Goal: Transaction & Acquisition: Book appointment/travel/reservation

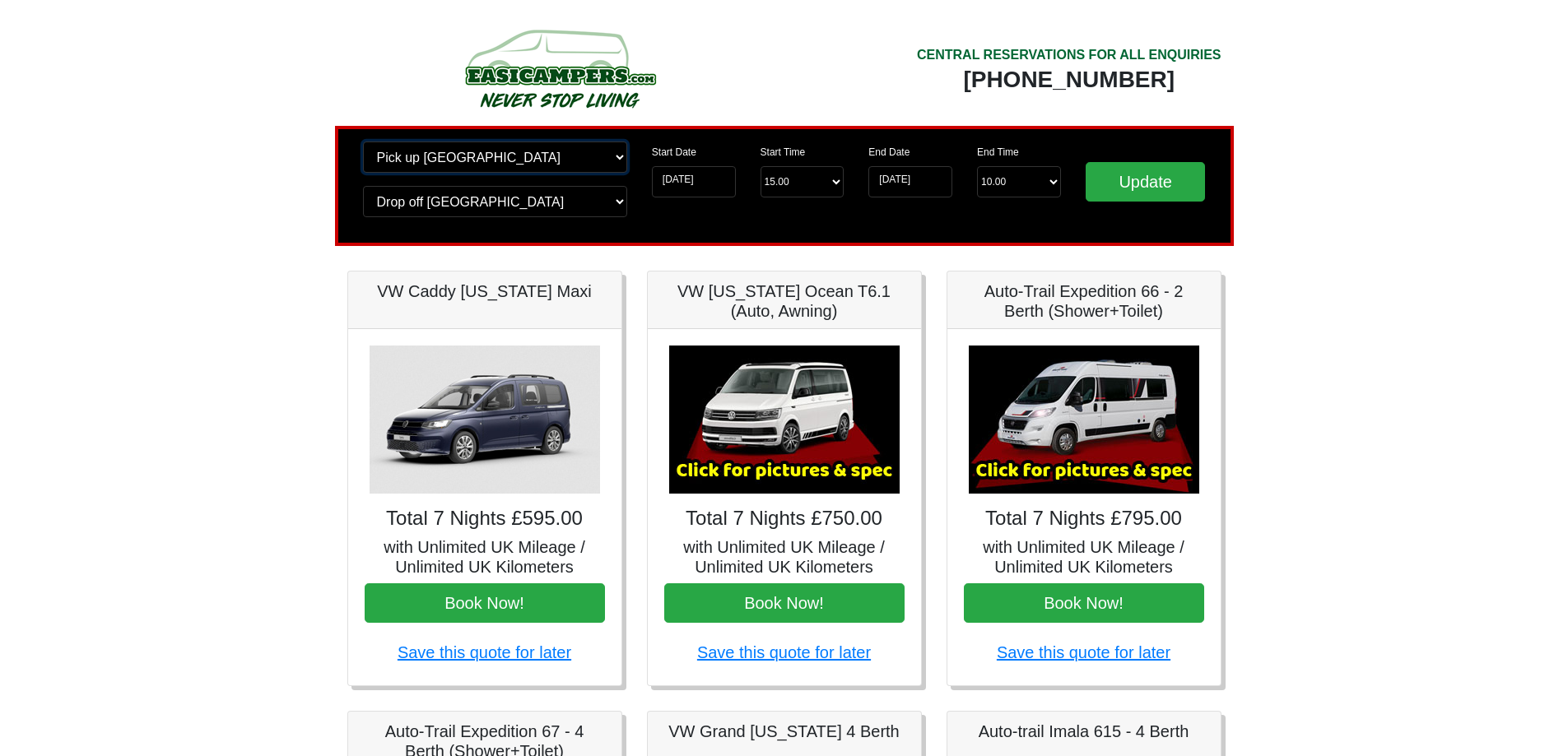
click at [616, 154] on select "Change pick up location? Pick up [GEOGRAPHIC_DATA] [GEOGRAPHIC_DATA] [GEOGRAPHI…" at bounding box center [496, 157] width 265 height 32
select select "WOL"
click at [363, 141] on select "Change pick up location? Pick up [GEOGRAPHIC_DATA] [GEOGRAPHIC_DATA] [GEOGRAPHI…" at bounding box center [496, 157] width 265 height 32
click at [618, 200] on select "Change drop off location? Drop off [GEOGRAPHIC_DATA] [GEOGRAPHIC_DATA] [GEOGRAP…" at bounding box center [496, 201] width 265 height 32
select select "WOL"
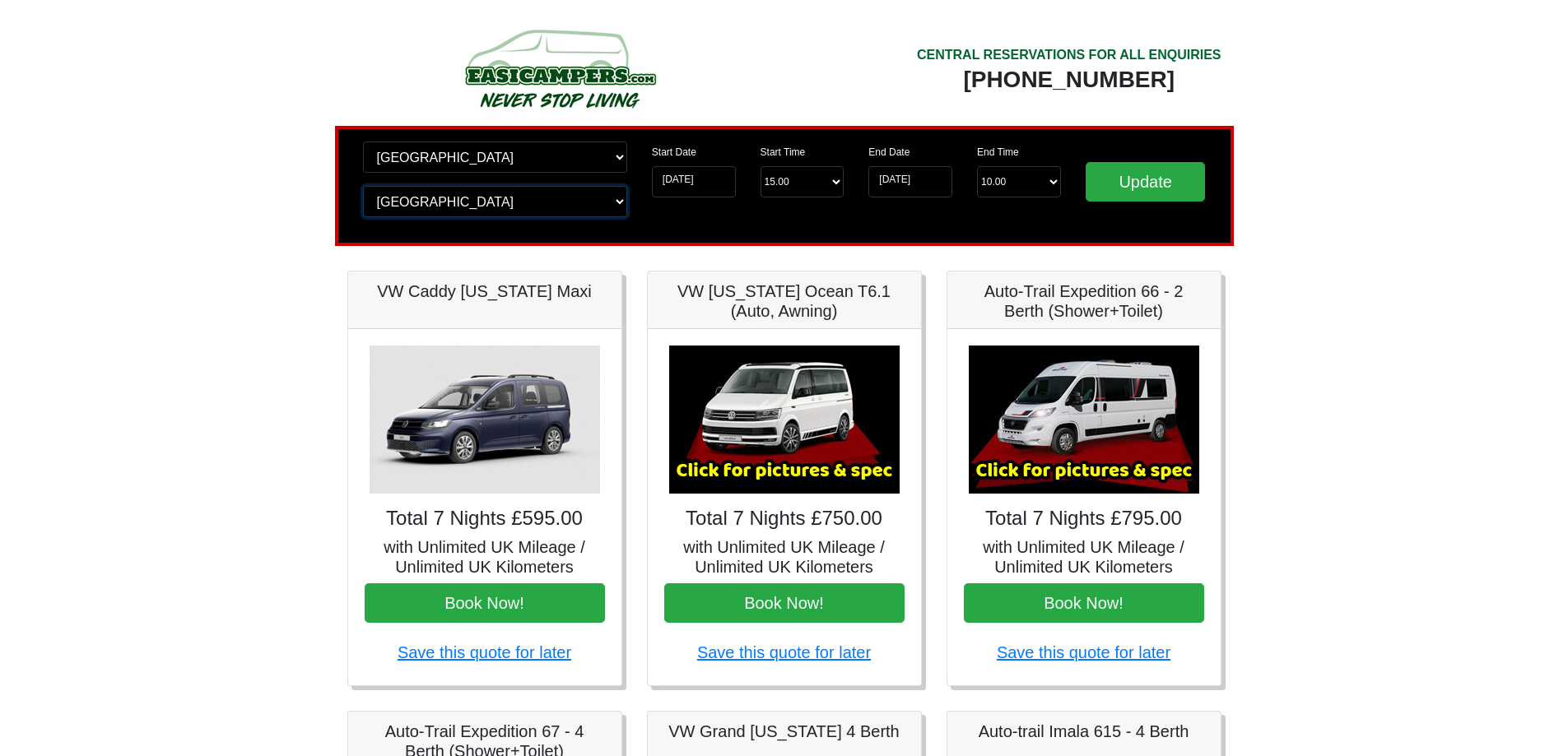
click at [363, 186] on select "Change drop off location? Drop off [GEOGRAPHIC_DATA] [GEOGRAPHIC_DATA] [GEOGRAP…" at bounding box center [496, 201] width 265 height 32
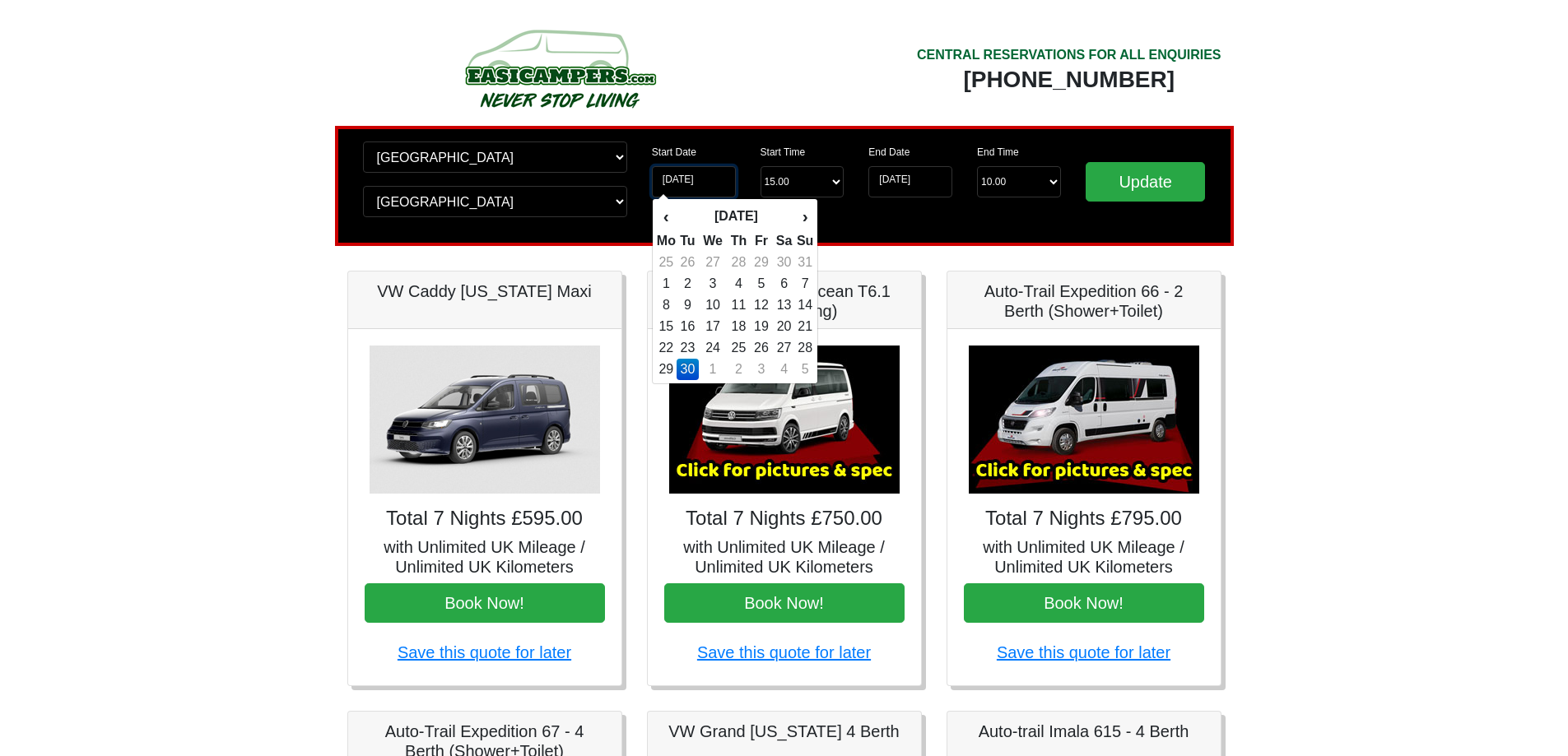
click at [701, 180] on input "[DATE]" at bounding box center [693, 182] width 84 height 32
click at [801, 220] on th "›" at bounding box center [805, 216] width 18 height 28
click at [800, 220] on th "›" at bounding box center [805, 216] width 18 height 28
click at [799, 220] on th "›" at bounding box center [805, 216] width 18 height 28
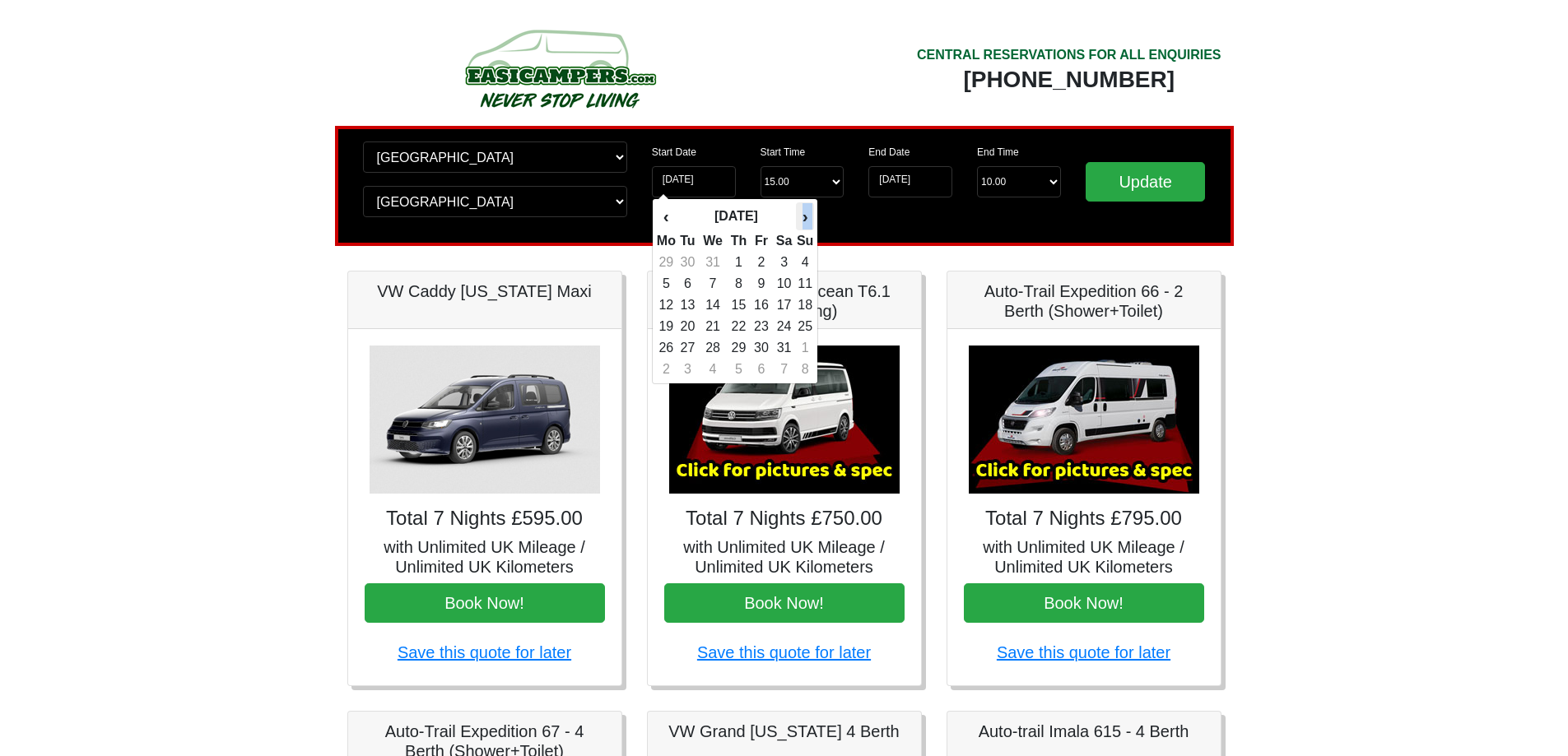
click at [798, 220] on th "›" at bounding box center [805, 216] width 18 height 28
click at [796, 220] on th "[DATE]" at bounding box center [736, 216] width 119 height 28
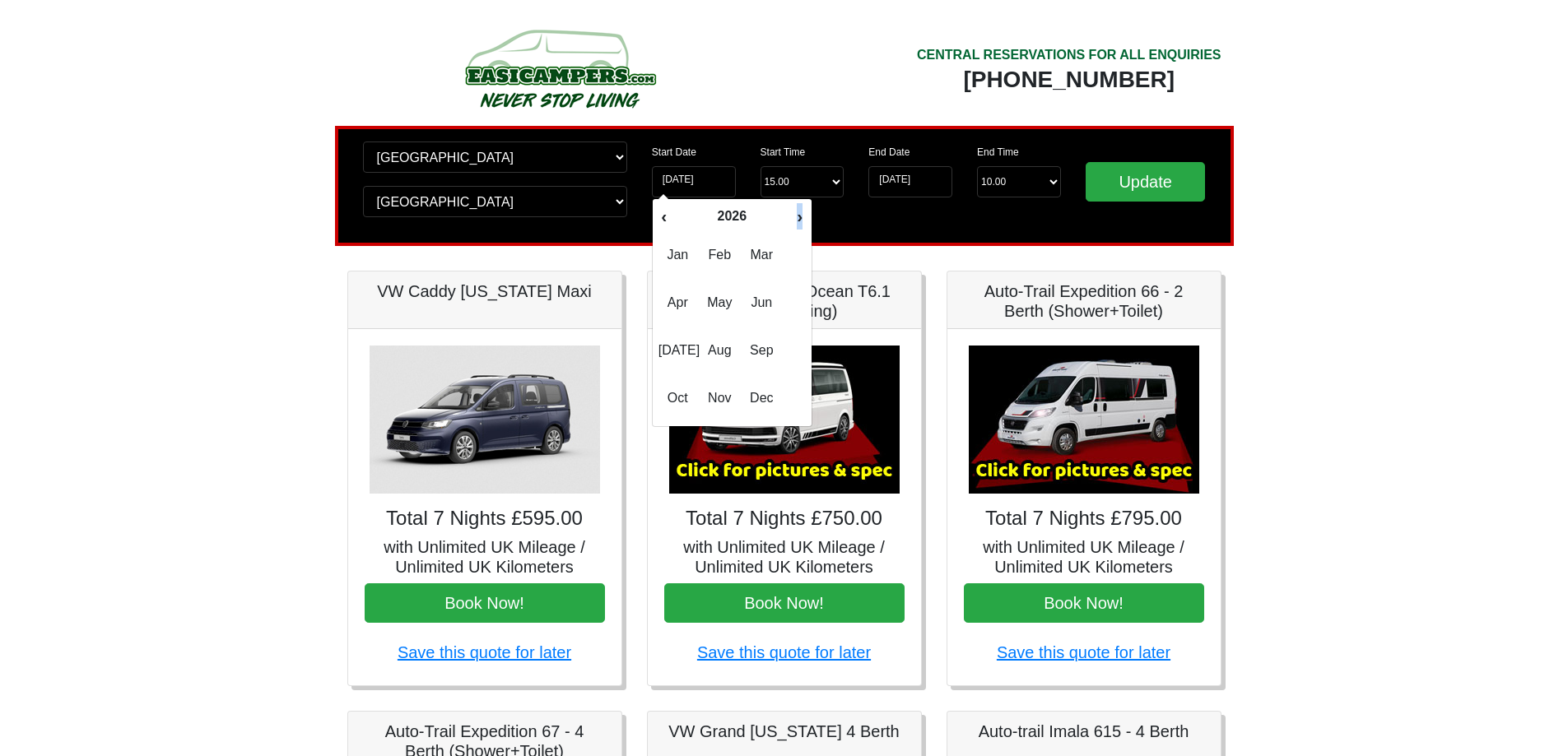
click at [796, 220] on th "›" at bounding box center [800, 216] width 17 height 28
click at [667, 214] on th "‹" at bounding box center [664, 216] width 17 height 28
click at [666, 214] on th "‹" at bounding box center [664, 216] width 17 height 28
click at [681, 349] on span "[DATE]" at bounding box center [677, 350] width 39 height 44
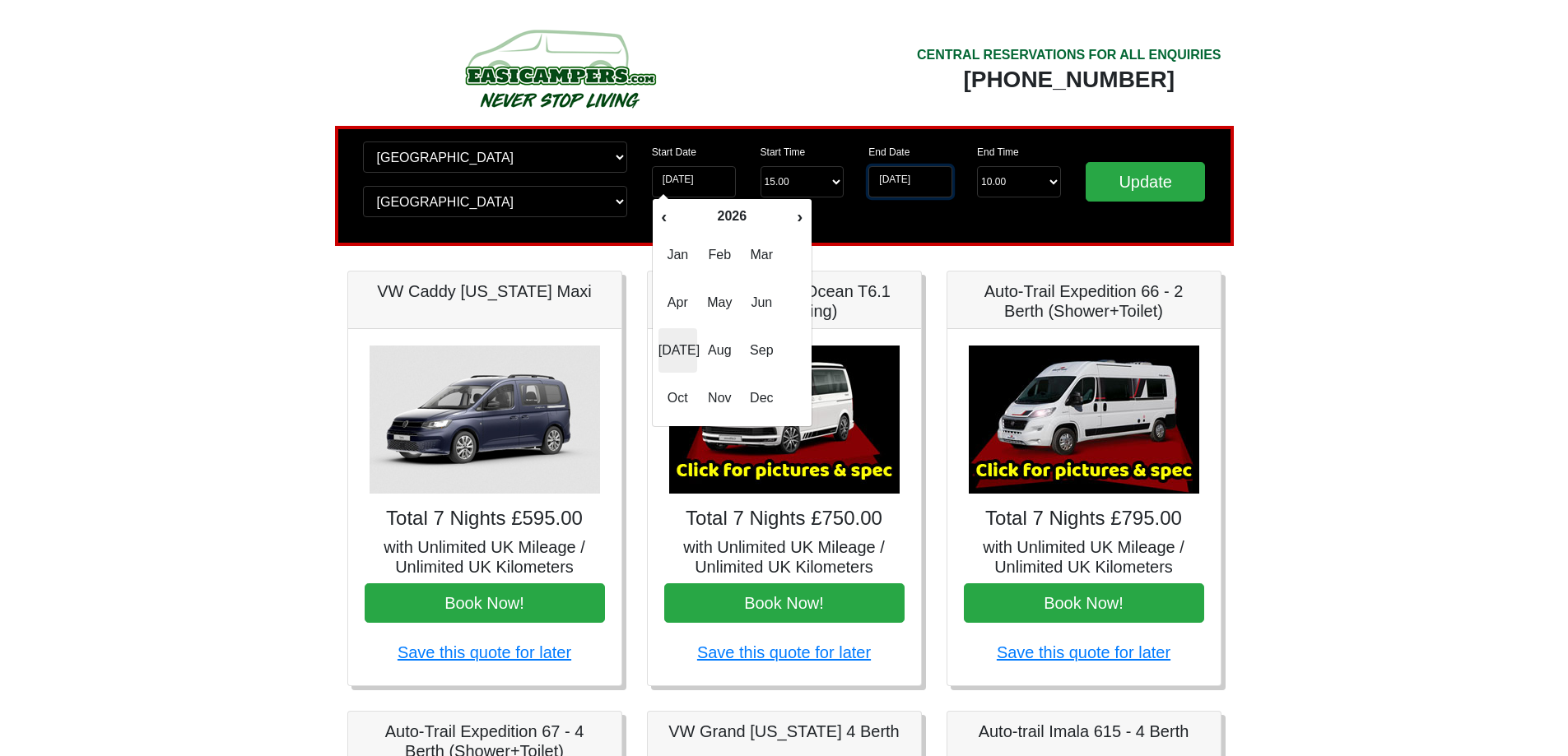
type input "[DATE]"
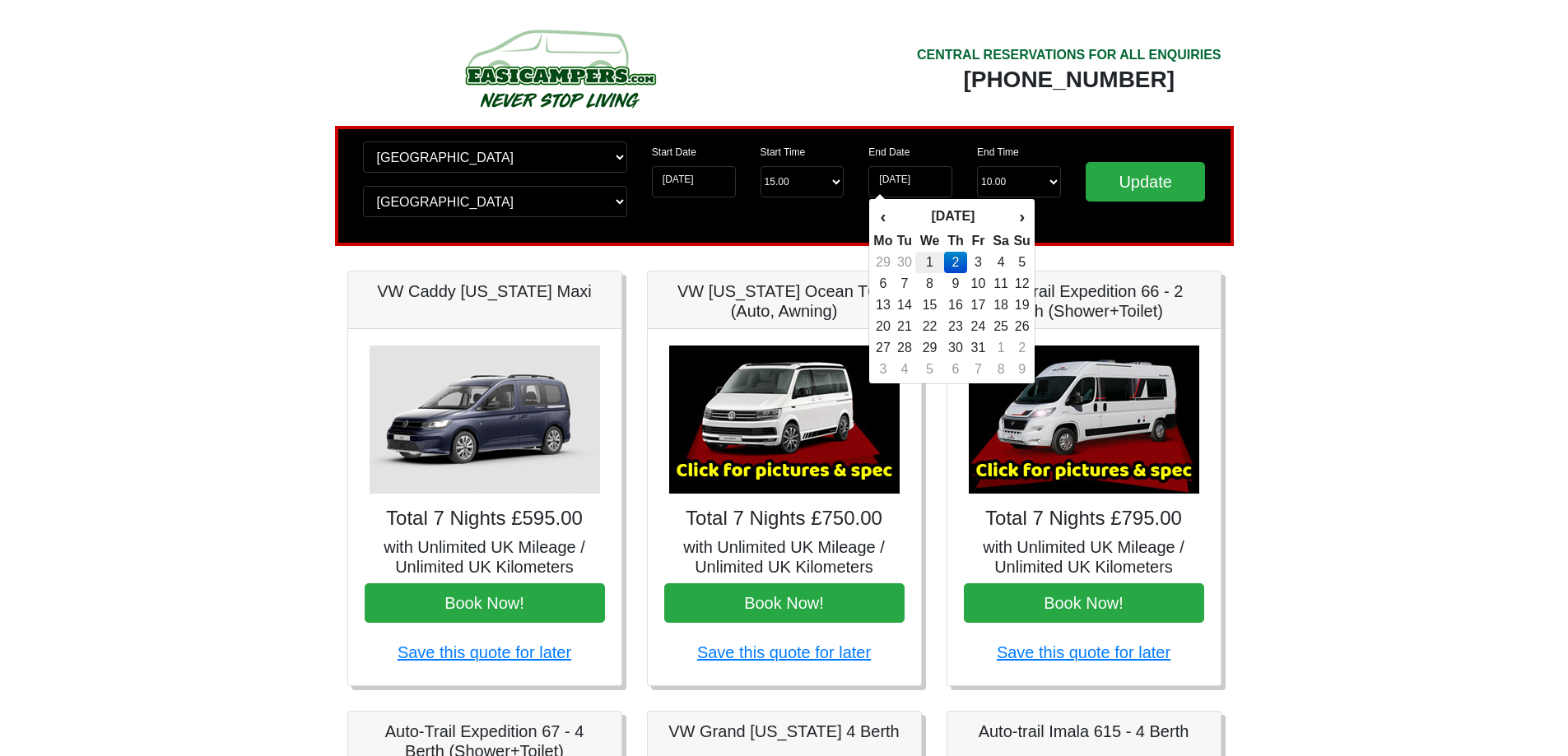
click at [932, 262] on td "1" at bounding box center [929, 263] width 28 height 22
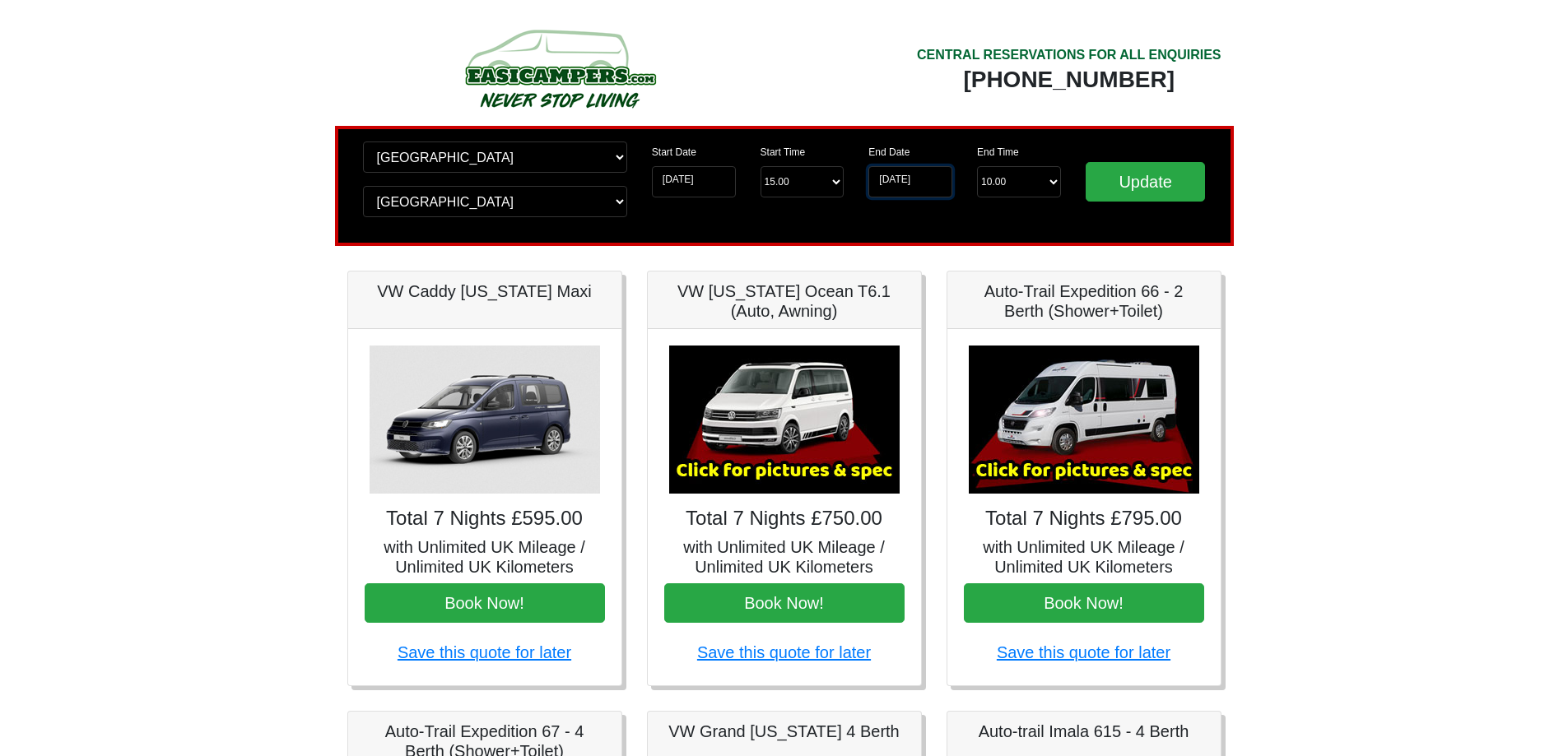
click at [904, 183] on input "[DATE]" at bounding box center [910, 182] width 84 height 32
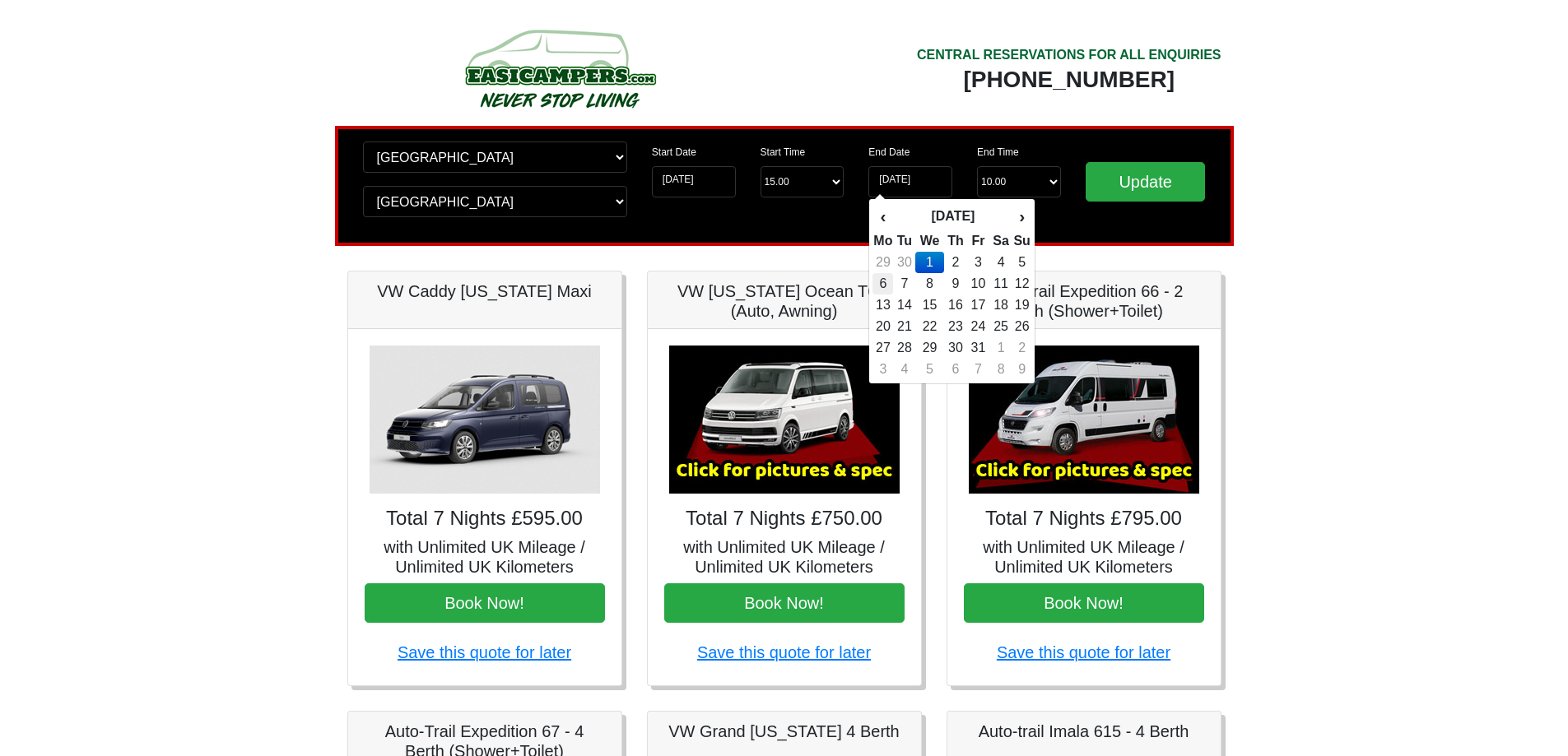
click at [886, 286] on td "6" at bounding box center [883, 284] width 21 height 22
type input "[DATE]"
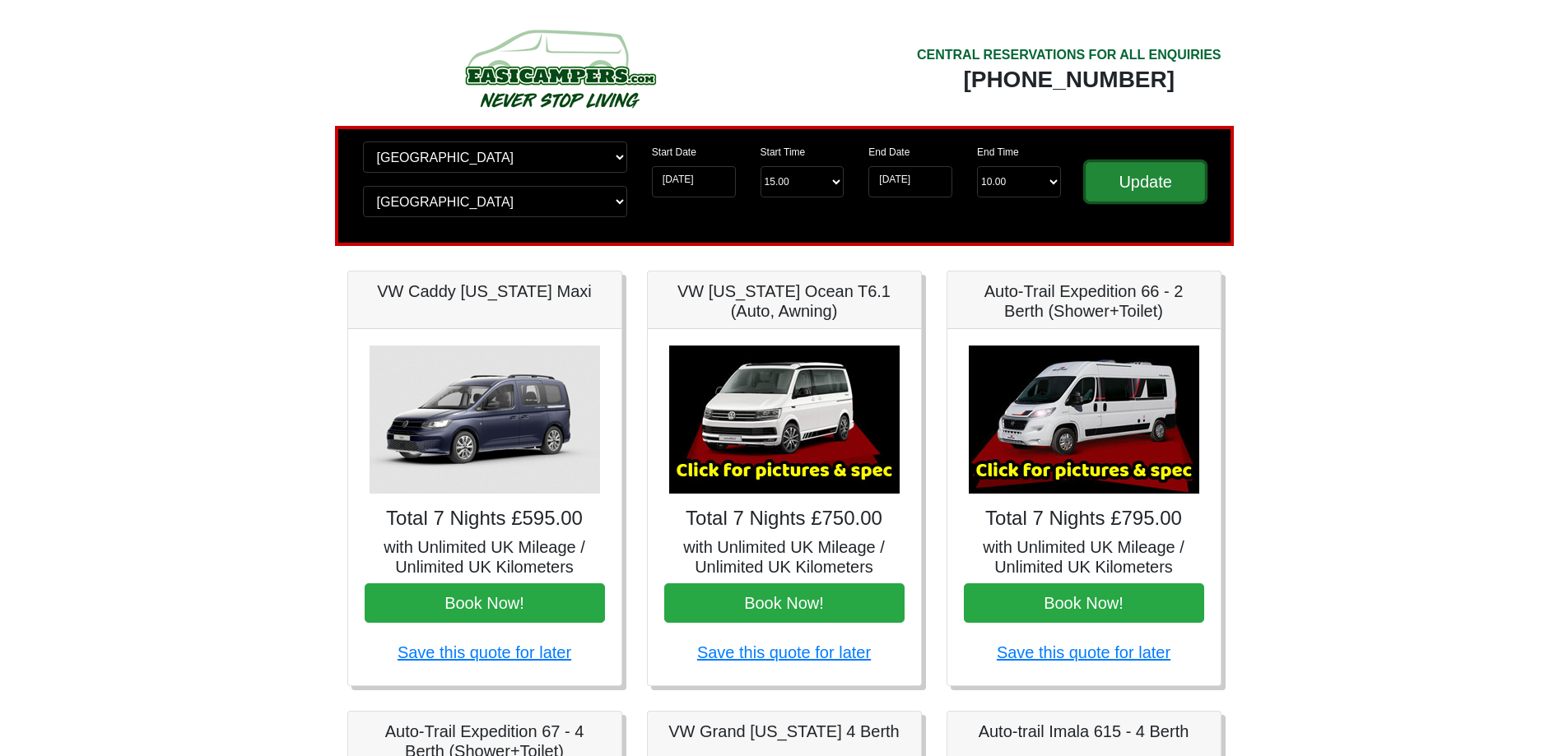
click at [1144, 181] on input "Update" at bounding box center [1146, 182] width 120 height 39
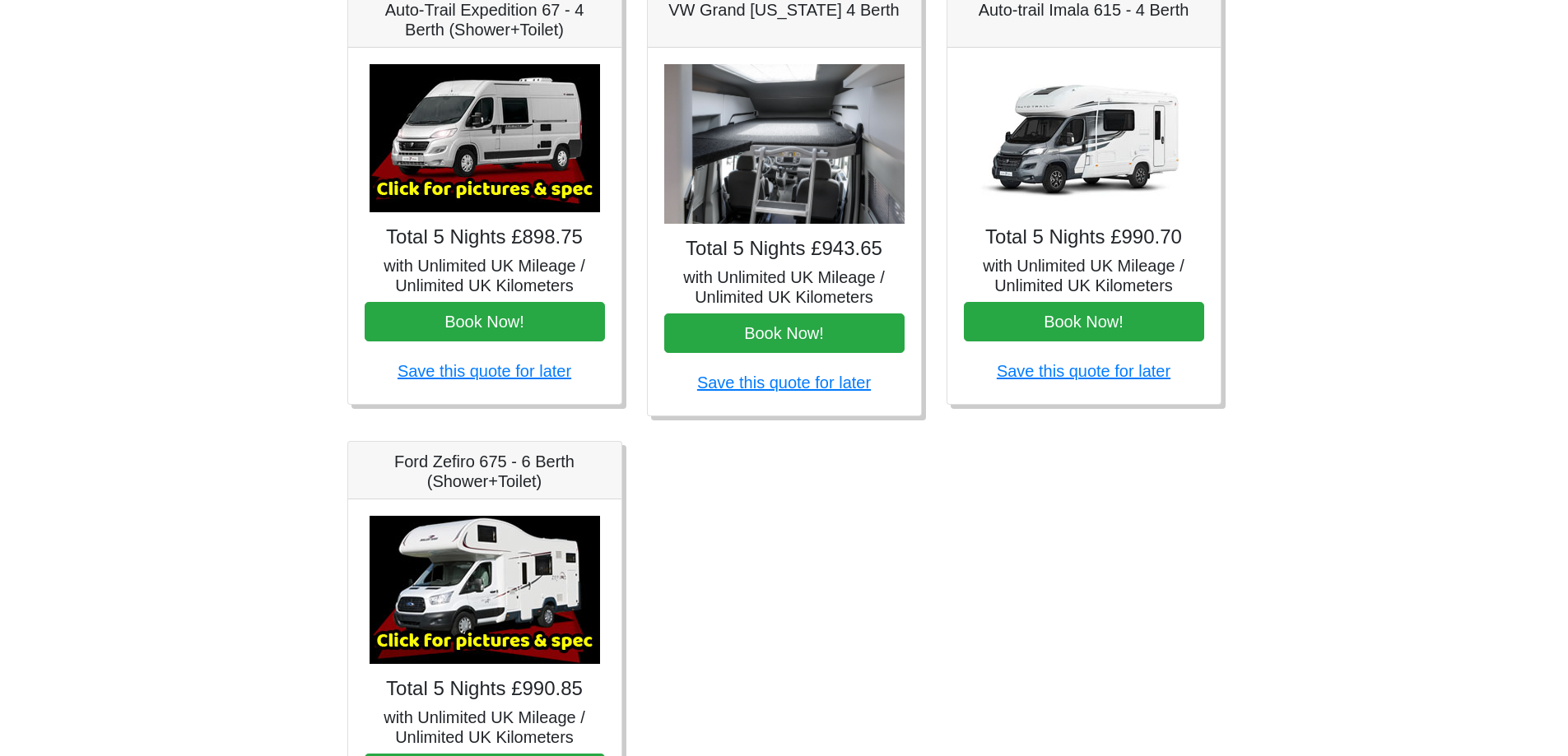
scroll to position [886, 0]
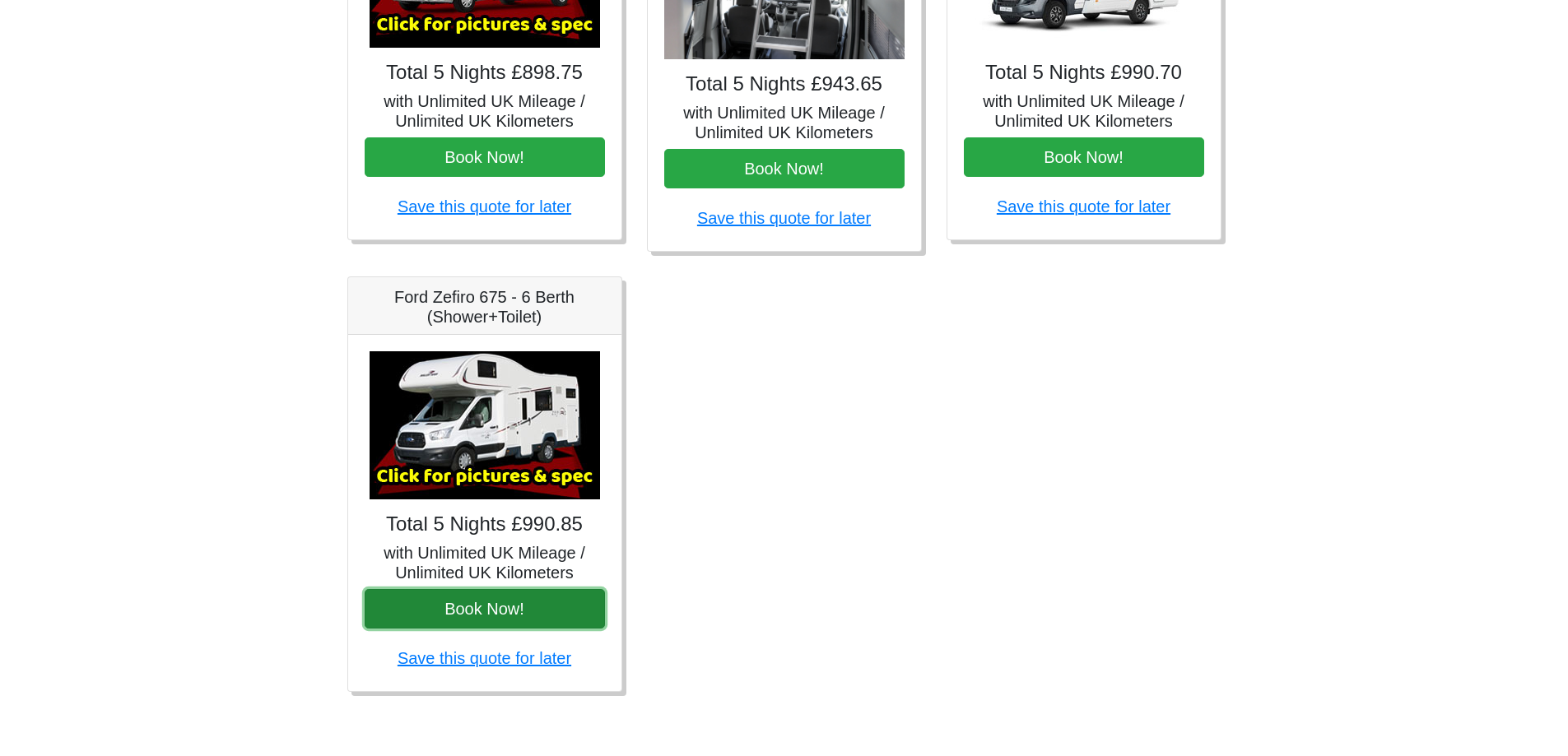
click at [487, 608] on button "Book Now!" at bounding box center [484, 609] width 240 height 39
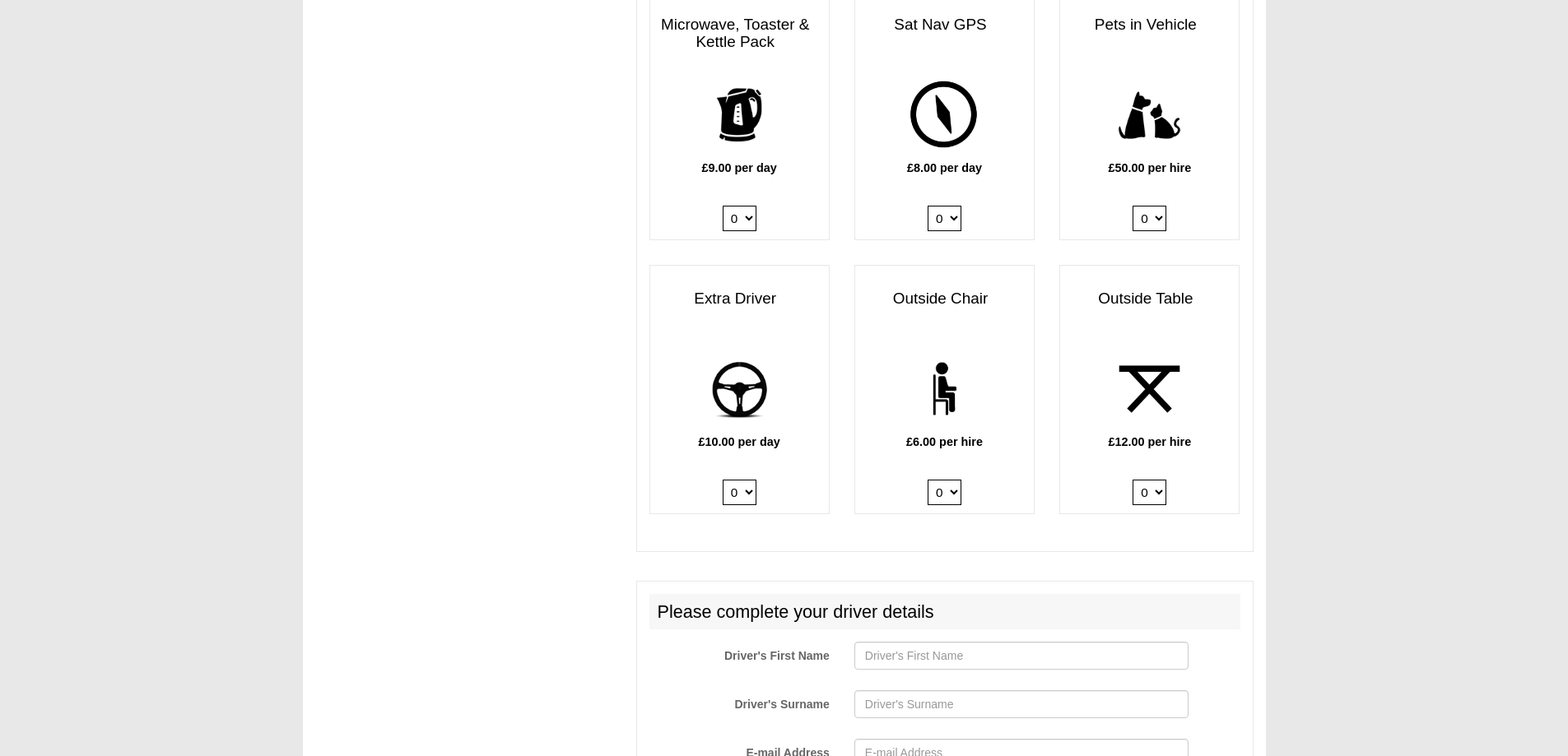
scroll to position [2222, 0]
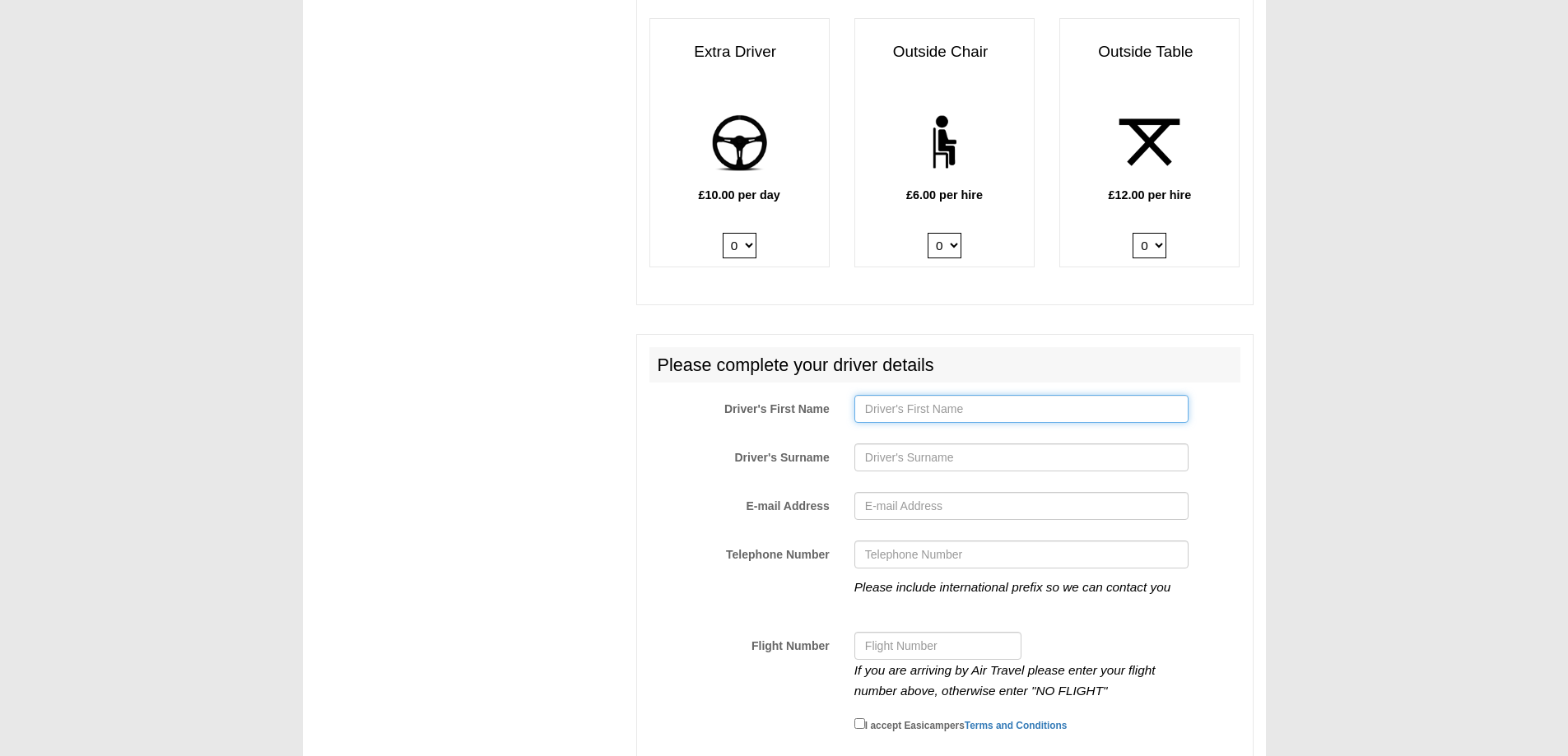
click at [911, 398] on input "Driver's First Name" at bounding box center [1021, 409] width 334 height 28
type input "Paul"
type input "Jones"
type input "paul_s_jones@hotmail.co.uk"
type input "07827368378"
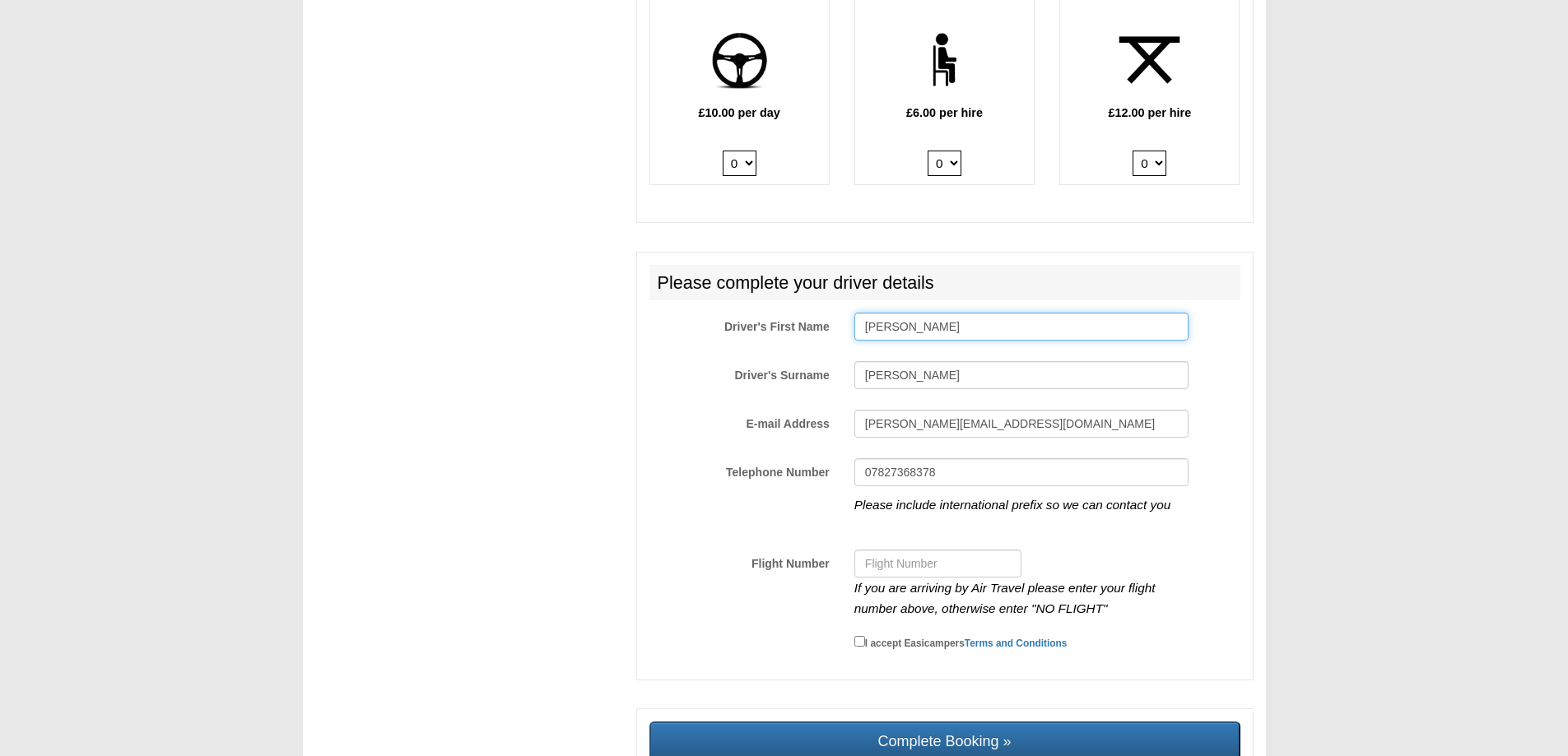
scroll to position [2400, 0]
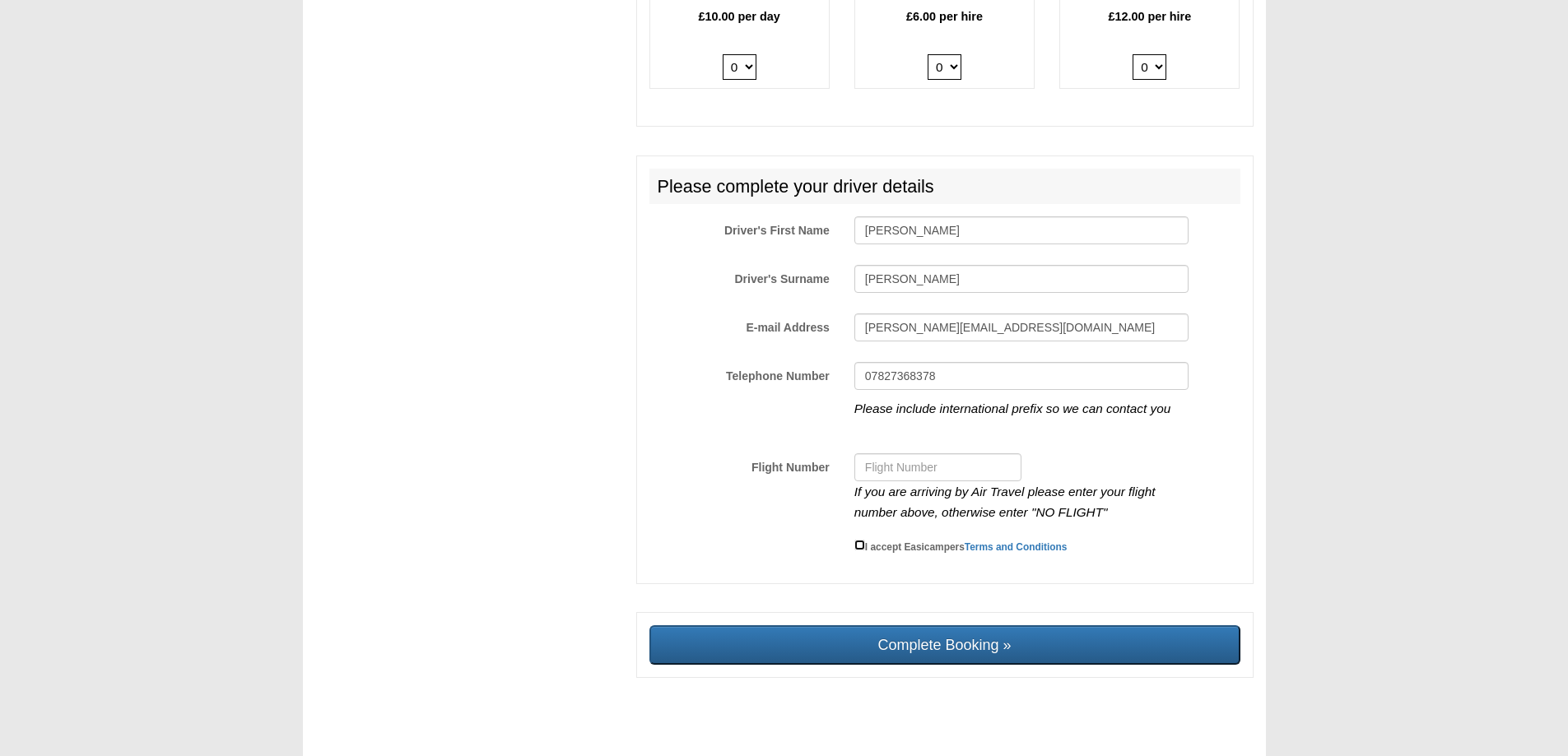
click at [859, 540] on input "I accept Easicampers Terms and Conditions" at bounding box center [859, 545] width 11 height 11
checkbox input "true"
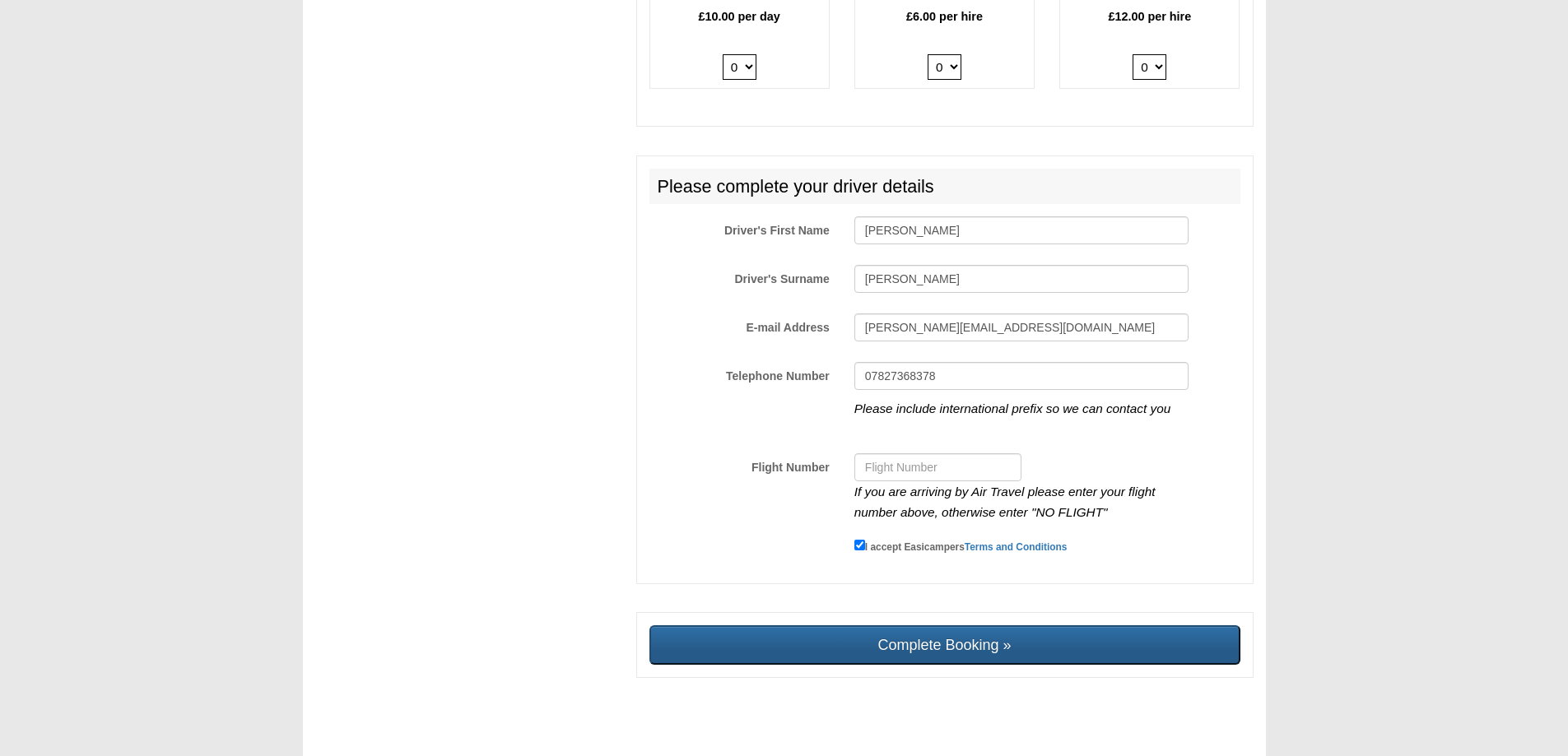
click at [950, 631] on input "Complete Booking »" at bounding box center [945, 645] width 591 height 39
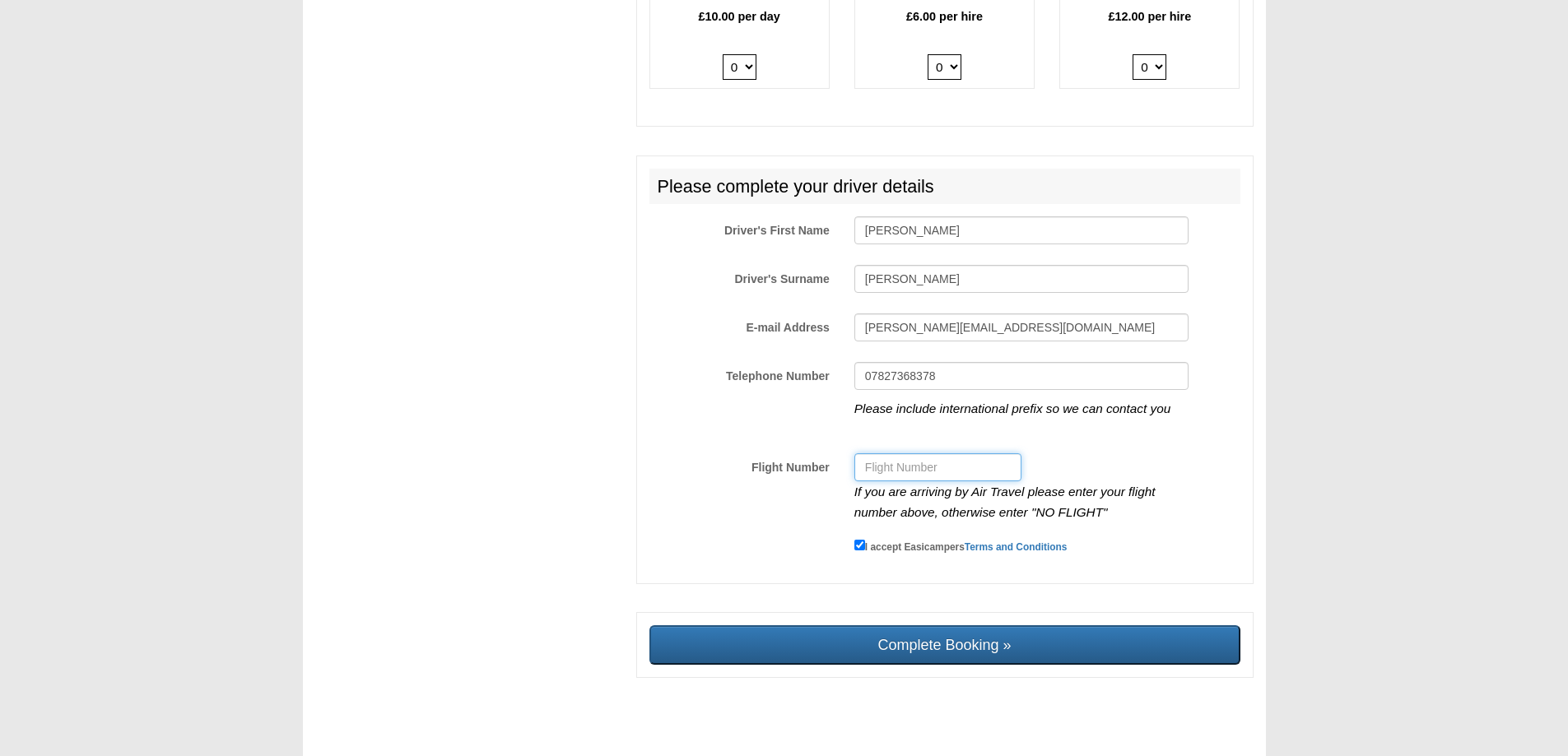
click at [913, 453] on input "Flight Number" at bounding box center [937, 467] width 167 height 28
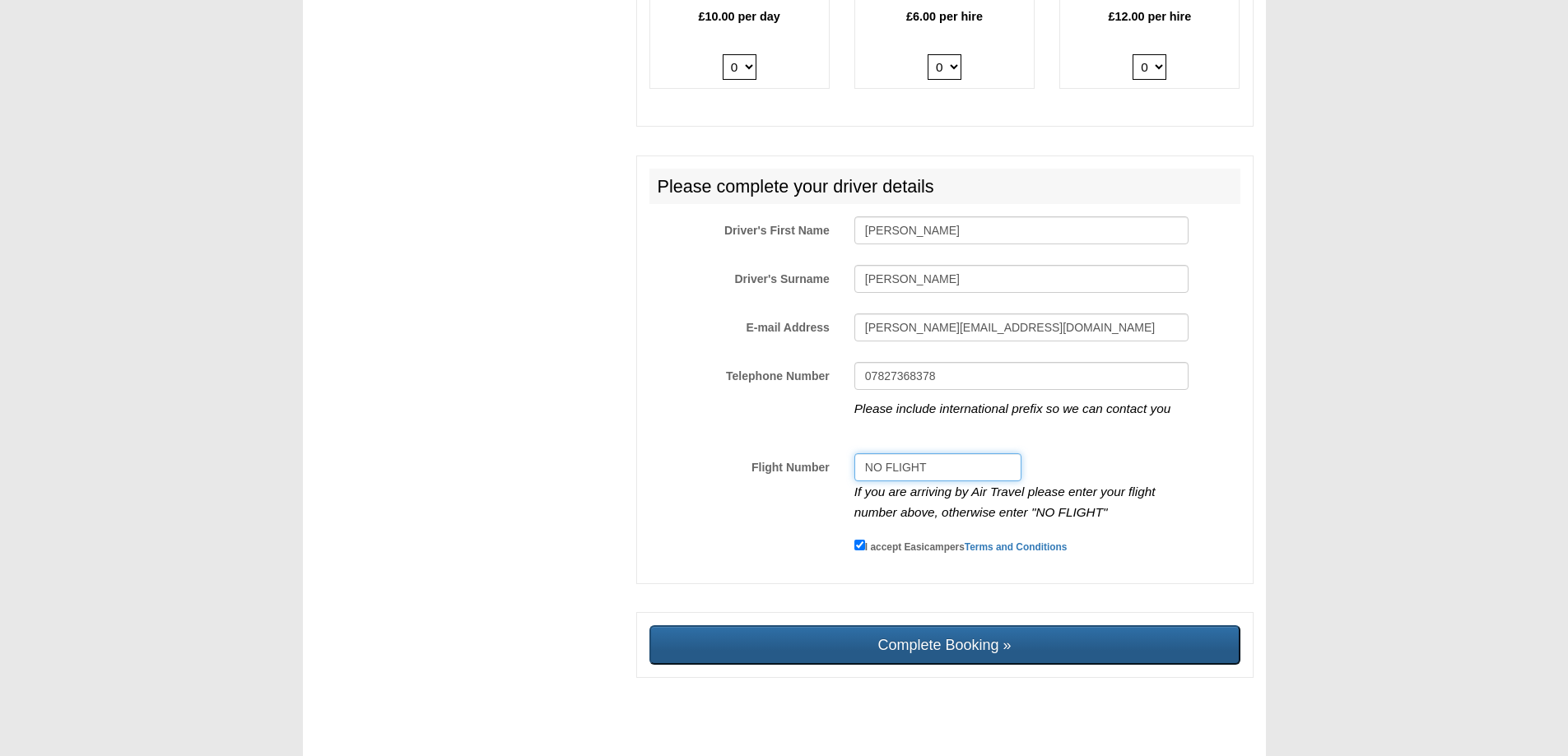
type input "NO FLIGHT"
click at [938, 635] on input "Complete Booking »" at bounding box center [945, 645] width 591 height 39
type input "Sending, please wait..."
